Goal: Understand process/instructions: Learn how to perform a task or action

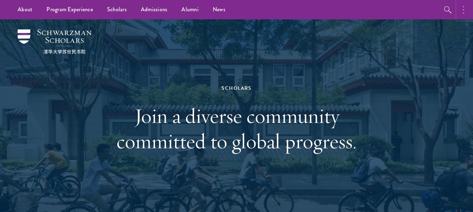
click at [459, 11] on button "button" at bounding box center [466, 9] width 16 height 19
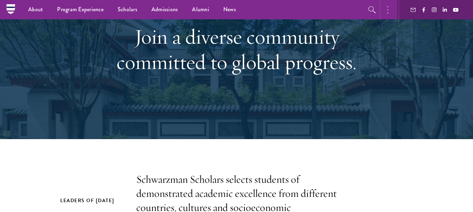
scroll to position [73, 0]
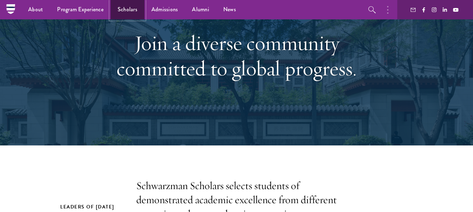
click at [130, 11] on link "Scholars" at bounding box center [128, 9] width 34 height 19
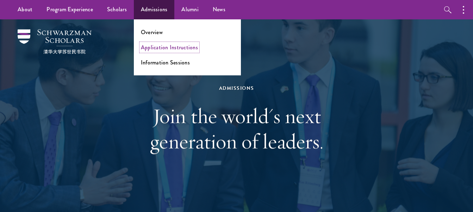
click at [156, 49] on link "Application Instructions" at bounding box center [169, 47] width 57 height 8
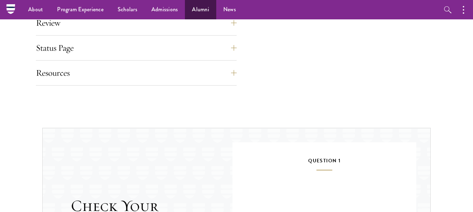
scroll to position [609, 0]
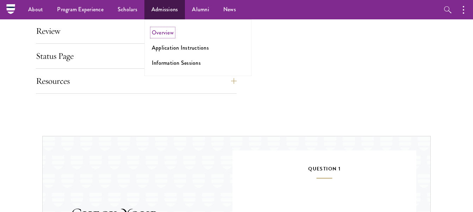
click at [166, 32] on link "Overview" at bounding box center [163, 33] width 22 height 8
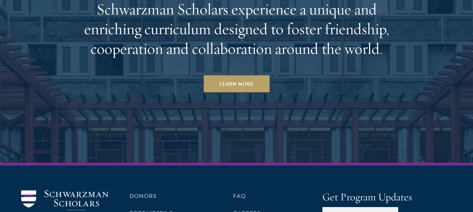
scroll to position [3470, 0]
